Goal: Find specific page/section: Find specific page/section

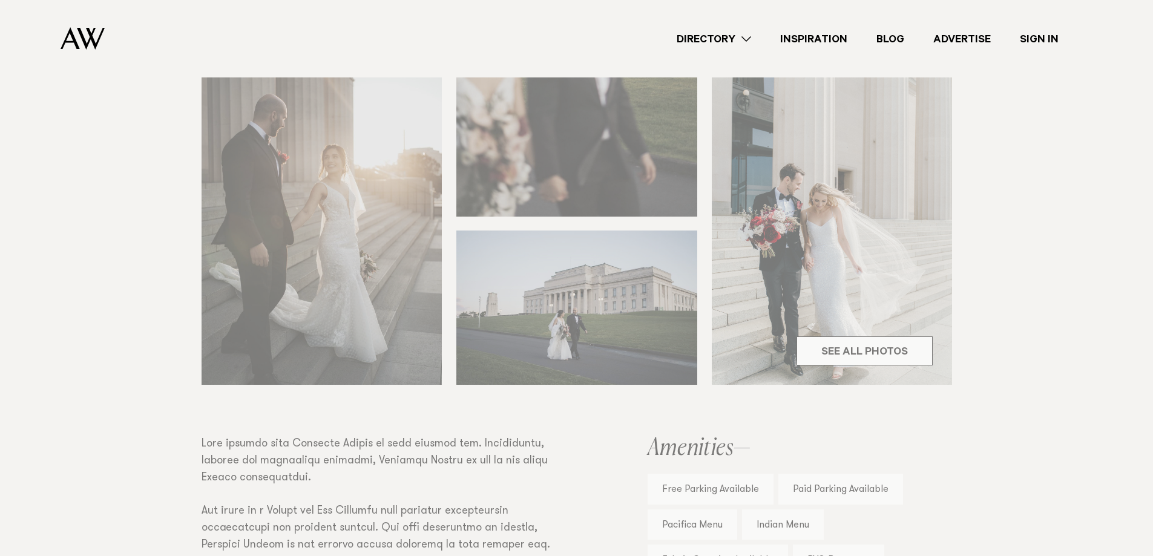
scroll to position [424, 0]
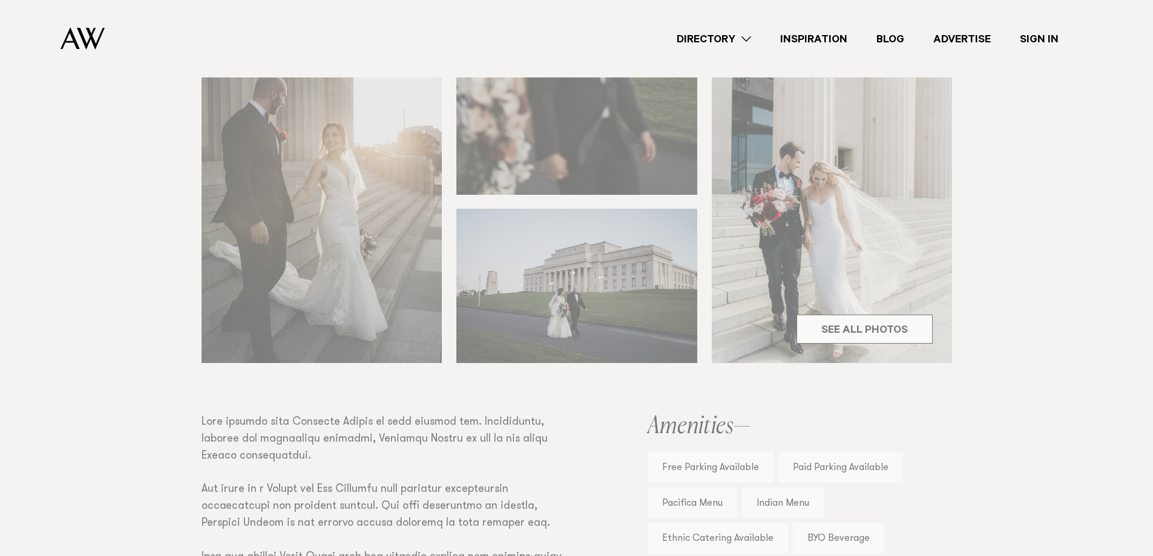
click at [901, 328] on div "Venues [GEOGRAPHIC_DATA] Share Copy Link Email twitter" at bounding box center [576, 328] width 1153 height 1090
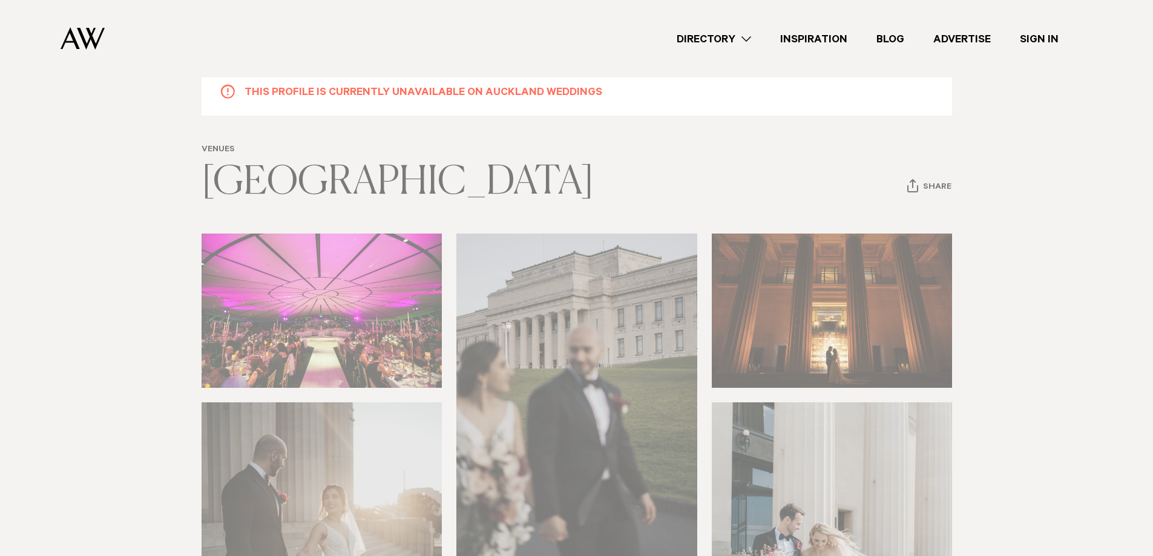
scroll to position [0, 0]
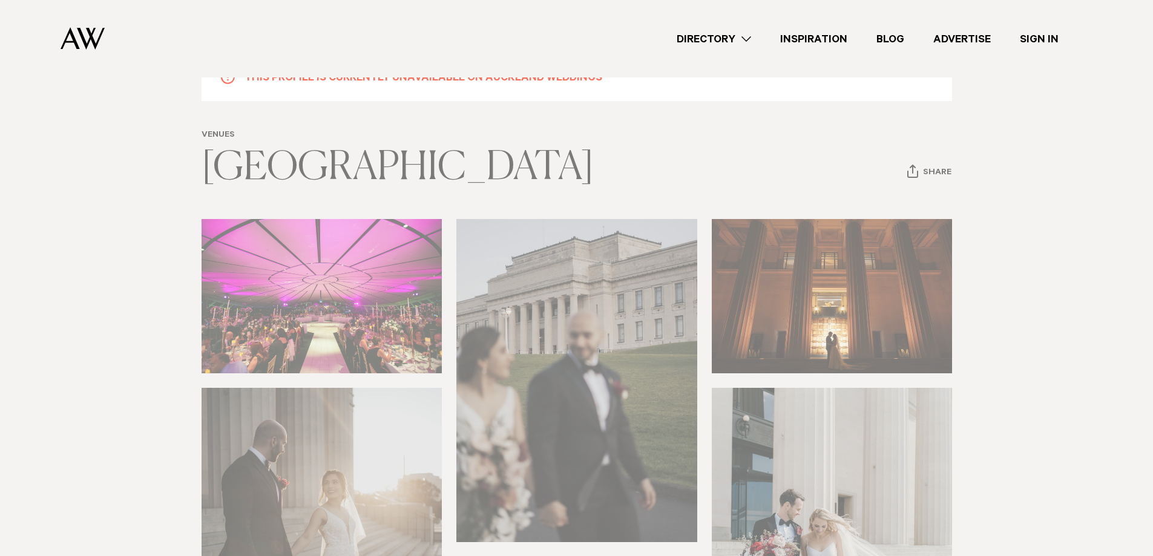
scroll to position [61, 0]
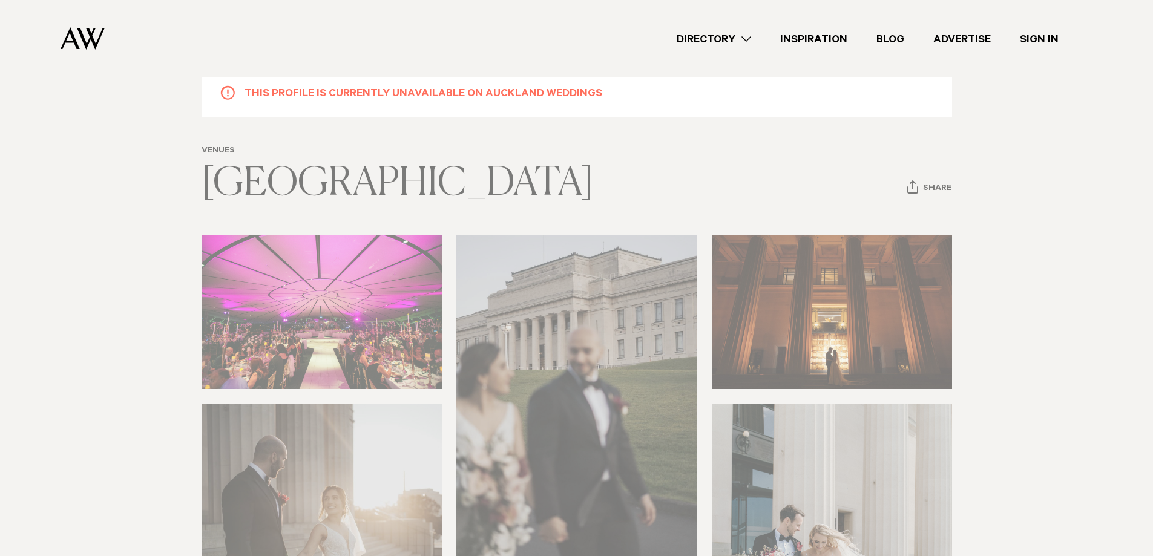
click at [476, 96] on h5 "This profile is currently unavailable on Auckland Weddings" at bounding box center [424, 93] width 358 height 16
